Goal: Entertainment & Leisure: Consume media (video, audio)

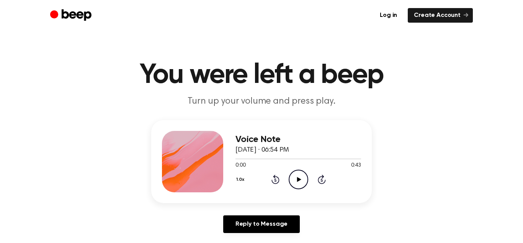
click at [296, 171] on icon "Play Audio" at bounding box center [299, 179] width 20 height 20
click at [289, 175] on icon "Pause Audio" at bounding box center [299, 179] width 20 height 20
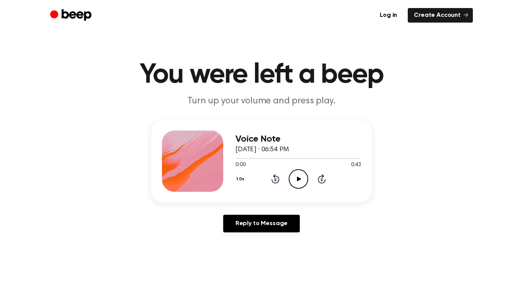
click at [300, 182] on icon "Play Audio" at bounding box center [299, 179] width 20 height 20
drag, startPoint x: 242, startPoint y: 161, endPoint x: 236, endPoint y: 156, distance: 7.9
click at [236, 156] on div "0:43 0:43 Your browser does not support the [object Object] element." at bounding box center [299, 162] width 126 height 14
drag, startPoint x: 350, startPoint y: 156, endPoint x: 220, endPoint y: 161, distance: 130.0
click at [220, 161] on div "Voice Note September 19, 2023 · 06:54 PM 0:43 0:43 Your browser does not suppor…" at bounding box center [261, 161] width 221 height 83
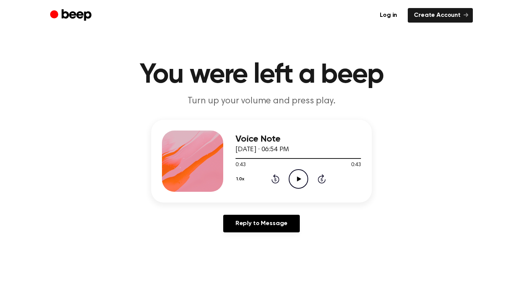
drag, startPoint x: 356, startPoint y: 160, endPoint x: 234, endPoint y: 164, distance: 122.3
click at [234, 164] on div "Voice Note September 19, 2023 · 06:54 PM 0:43 0:43 Your browser does not suppor…" at bounding box center [261, 161] width 221 height 83
click at [298, 169] on icon "Play Audio" at bounding box center [299, 179] width 20 height 20
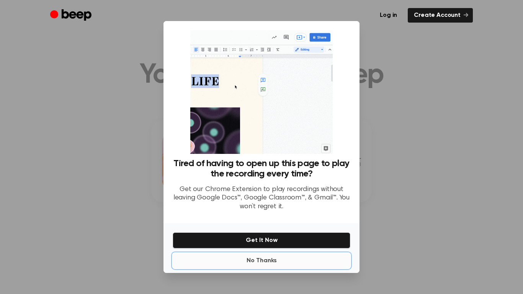
click at [282, 267] on button "No Thanks" at bounding box center [262, 260] width 178 height 15
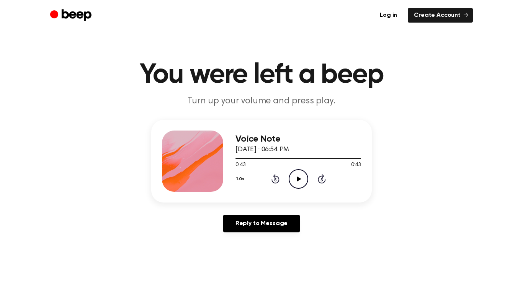
click at [274, 180] on icon "Rewind 5 seconds" at bounding box center [275, 179] width 8 height 10
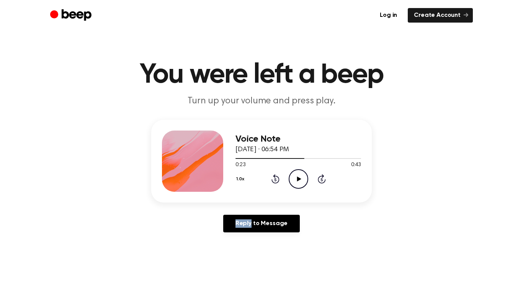
click at [274, 180] on icon "Rewind 5 seconds" at bounding box center [275, 179] width 8 height 10
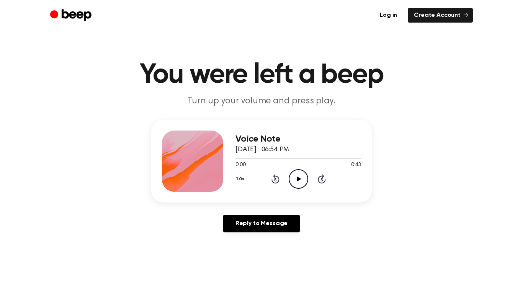
click at [297, 176] on icon "Play Audio" at bounding box center [299, 179] width 20 height 20
click at [272, 179] on icon at bounding box center [276, 178] width 8 height 9
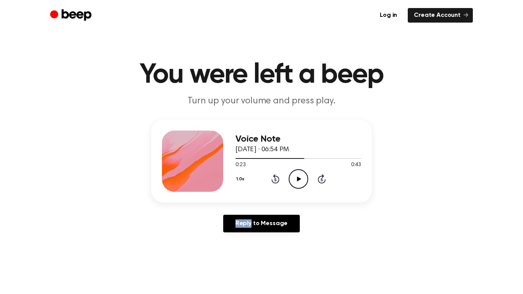
click at [272, 179] on icon at bounding box center [276, 178] width 8 height 9
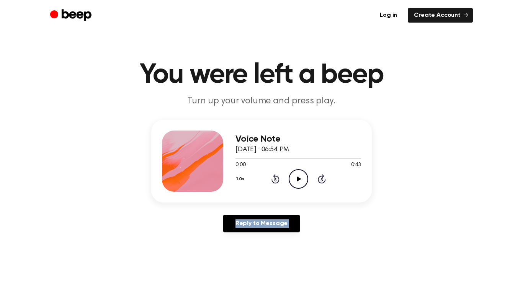
click at [272, 179] on icon at bounding box center [276, 178] width 8 height 9
click at [299, 178] on icon at bounding box center [299, 179] width 4 height 5
click at [297, 180] on icon at bounding box center [298, 179] width 3 height 5
click at [299, 174] on icon "Play Audio" at bounding box center [299, 179] width 20 height 20
click at [296, 175] on icon "Pause Audio" at bounding box center [299, 179] width 20 height 20
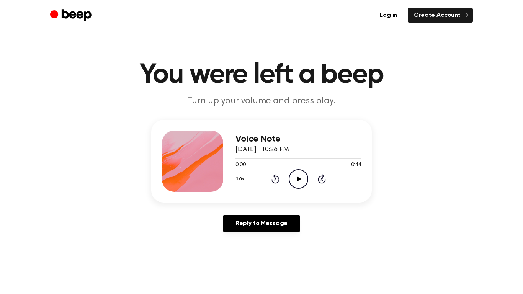
click at [302, 177] on icon "Play Audio" at bounding box center [299, 179] width 20 height 20
click at [270, 181] on div "1.0x Rewind 5 seconds Pause Audio Skip 5 seconds" at bounding box center [299, 179] width 126 height 20
click at [271, 180] on div "1.0x Rewind 5 seconds Pause Audio Skip 5 seconds" at bounding box center [299, 179] width 126 height 20
click at [272, 181] on icon at bounding box center [276, 178] width 8 height 9
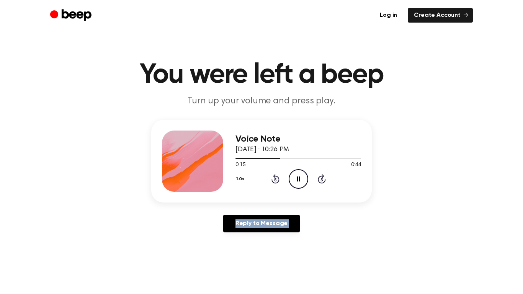
click at [272, 181] on icon at bounding box center [276, 178] width 8 height 9
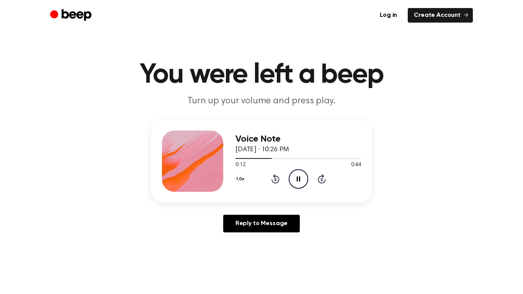
click at [297, 179] on icon at bounding box center [298, 179] width 3 height 5
click at [298, 179] on icon at bounding box center [299, 179] width 4 height 5
click at [298, 179] on icon "Pause Audio" at bounding box center [299, 179] width 20 height 20
click at [296, 172] on icon "Play Audio" at bounding box center [299, 179] width 20 height 20
click at [301, 171] on icon "Pause Audio" at bounding box center [299, 179] width 20 height 20
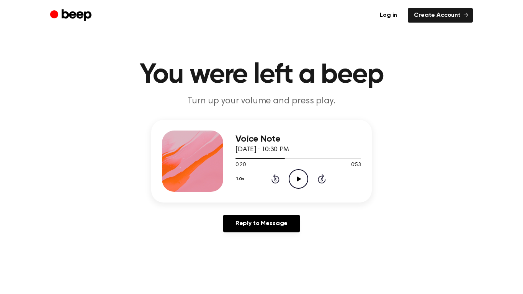
click at [293, 176] on icon "Play Audio" at bounding box center [299, 179] width 20 height 20
click at [301, 170] on circle at bounding box center [298, 179] width 19 height 19
click at [267, 182] on div "1.0x Rewind 5 seconds Pause Audio Skip 5 seconds" at bounding box center [299, 179] width 126 height 20
click at [278, 178] on icon at bounding box center [276, 178] width 8 height 9
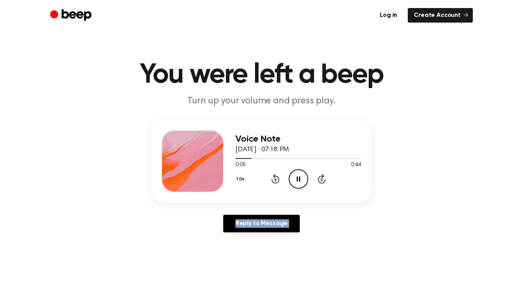
click at [278, 178] on icon at bounding box center [276, 178] width 8 height 9
click at [297, 174] on icon "Pause Audio" at bounding box center [299, 179] width 20 height 20
click at [275, 180] on icon "Rewind 5 seconds" at bounding box center [275, 179] width 8 height 10
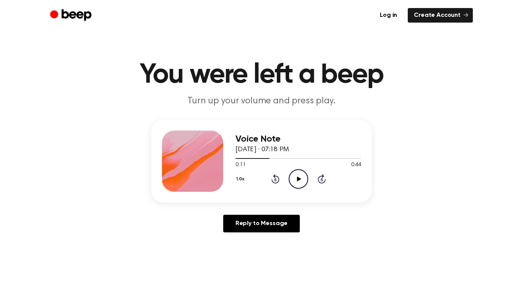
click at [275, 180] on icon "Rewind 5 seconds" at bounding box center [275, 179] width 8 height 10
click at [298, 177] on icon "Play Audio" at bounding box center [299, 179] width 20 height 20
click at [301, 179] on icon "Pause Audio" at bounding box center [299, 179] width 20 height 20
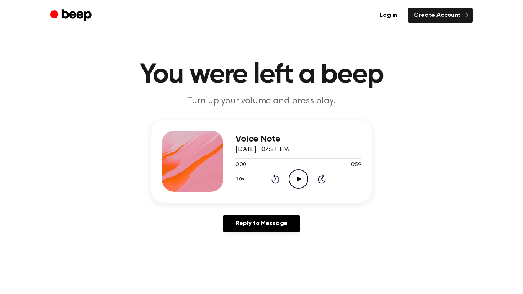
click at [306, 182] on icon "Play Audio" at bounding box center [299, 179] width 20 height 20
